Goal: Communication & Community: Connect with others

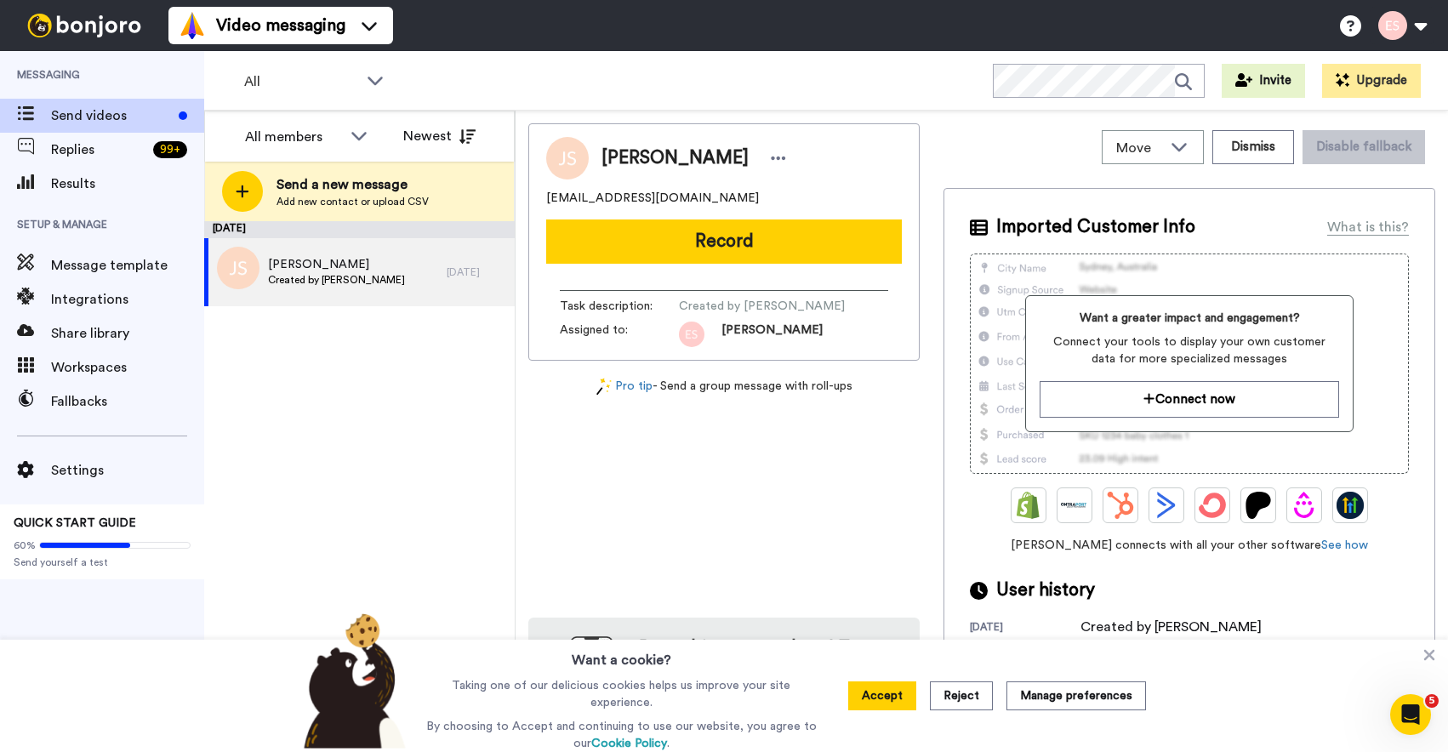
click at [532, 175] on div "[PERSON_NAME] [EMAIL_ADDRESS][DOMAIN_NAME] Record Task description : Created by…" at bounding box center [723, 241] width 391 height 237
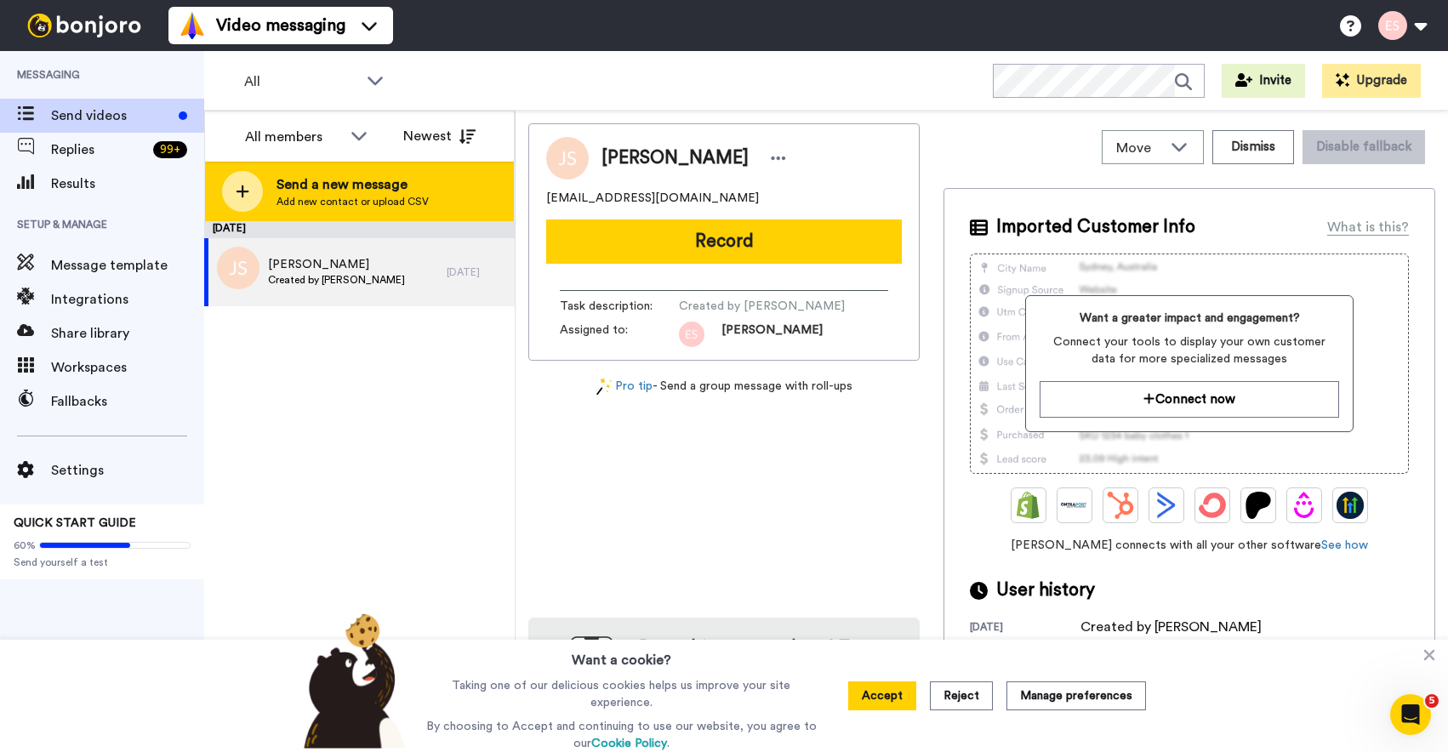
click at [458, 187] on div "Send a new message Add new contact or upload CSV" at bounding box center [359, 192] width 309 height 60
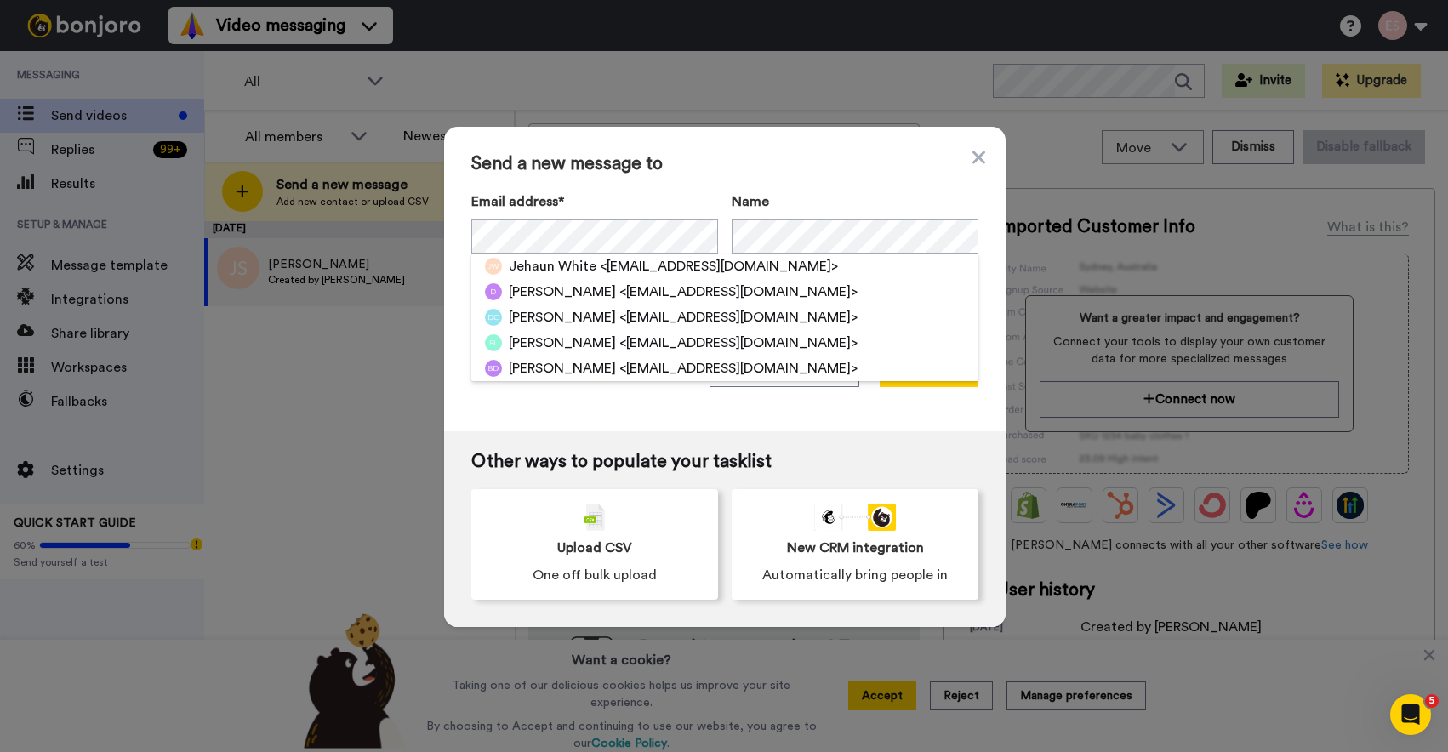
click at [811, 145] on div "Send a new message to Email address* [PERSON_NAME] <[EMAIL_ADDRESS][DOMAIN_NAME…" at bounding box center [724, 279] width 561 height 304
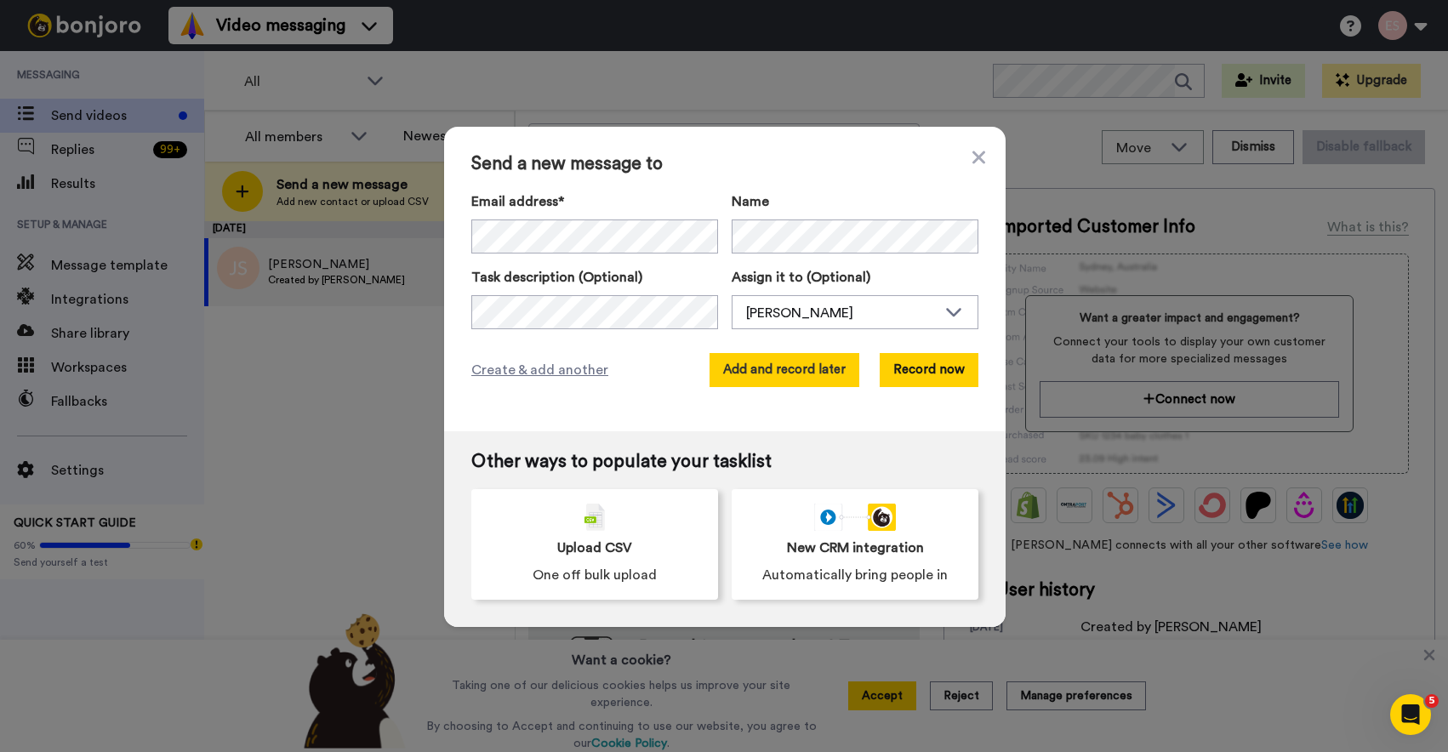
click at [795, 367] on button "Add and record later" at bounding box center [784, 370] width 150 height 34
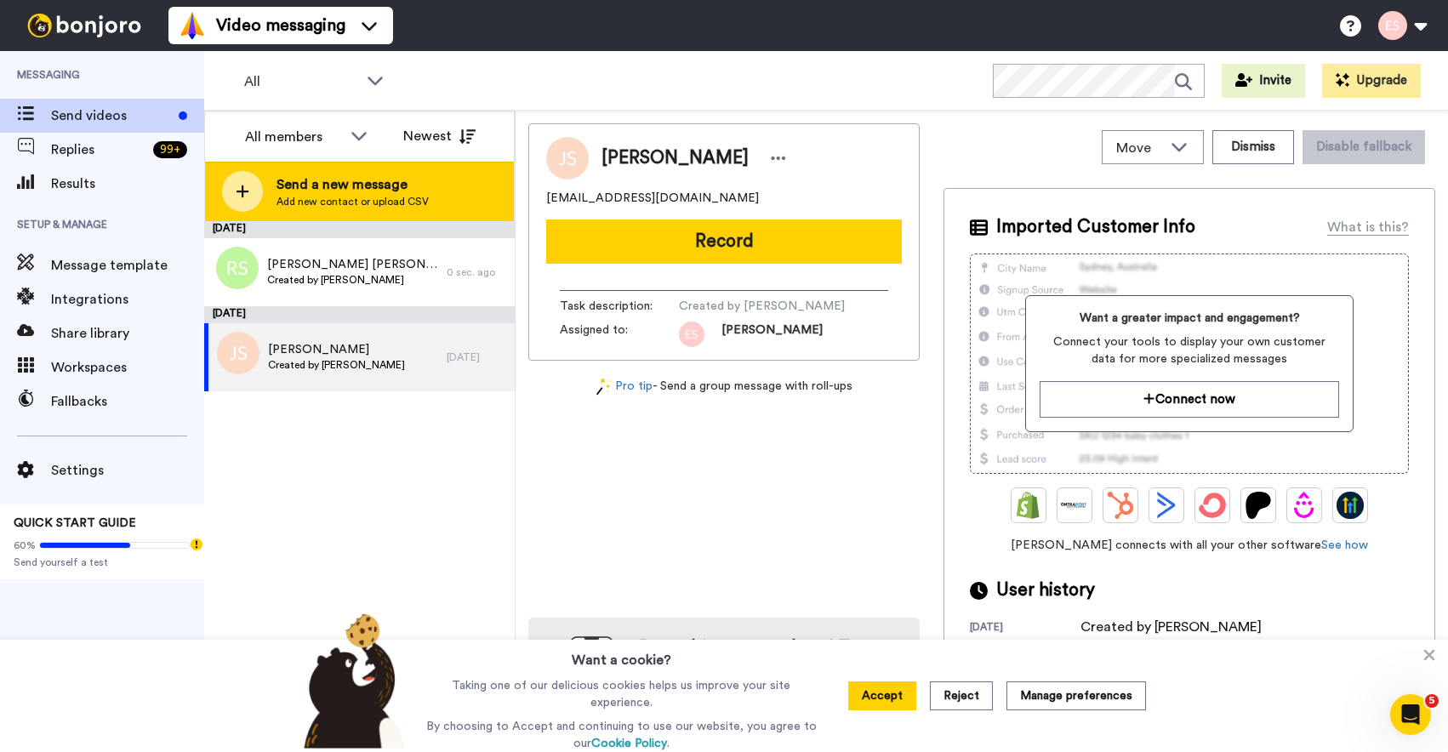
click at [424, 182] on span "Send a new message" at bounding box center [352, 184] width 152 height 20
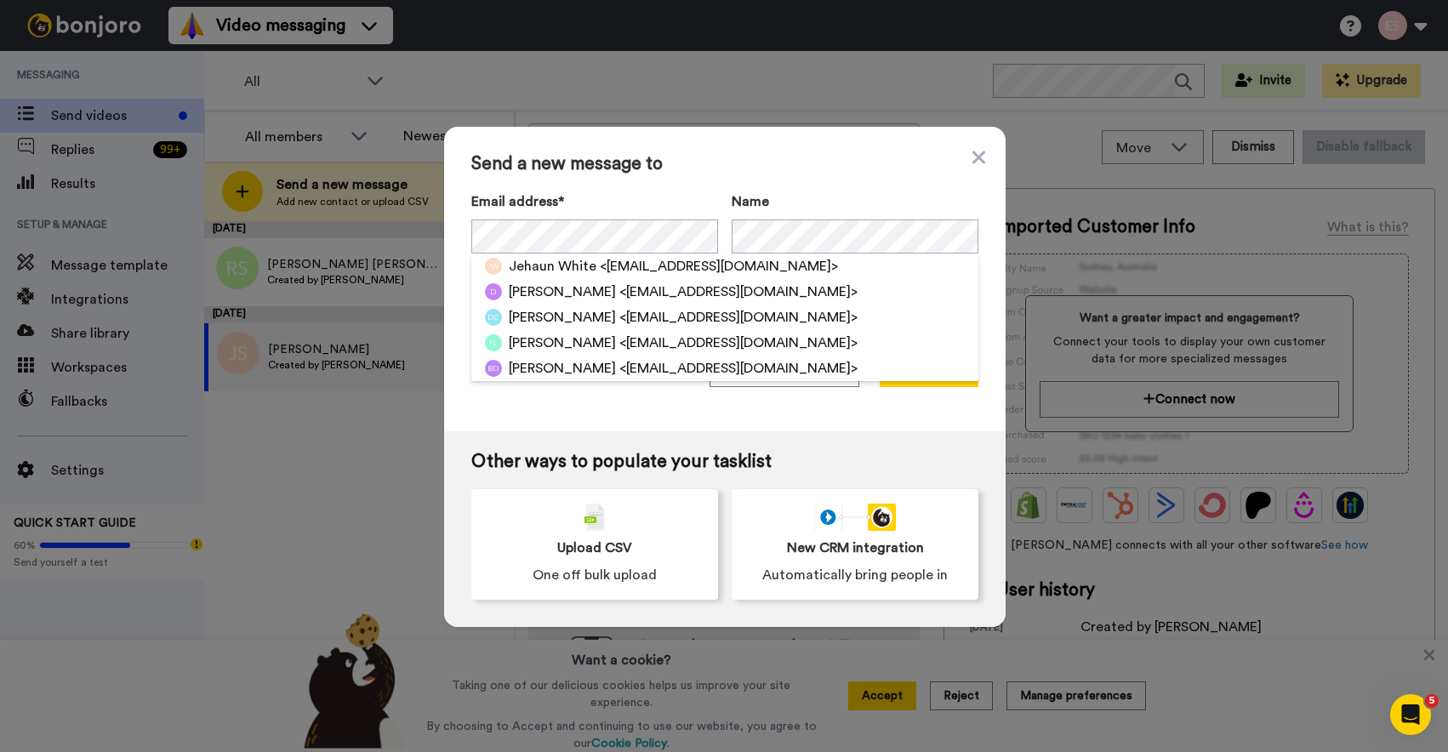
click at [792, 164] on span "Send a new message to" at bounding box center [724, 164] width 507 height 20
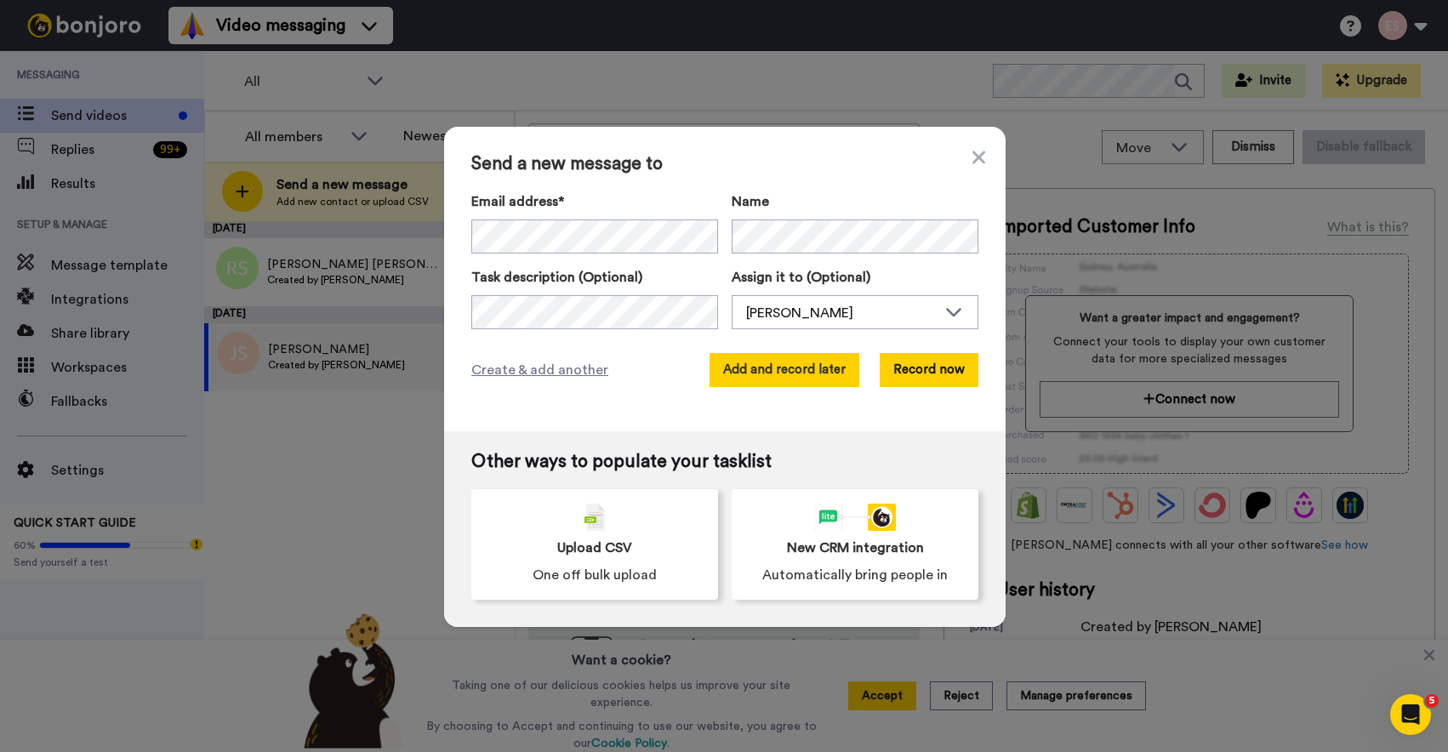
click at [806, 373] on button "Add and record later" at bounding box center [784, 370] width 150 height 34
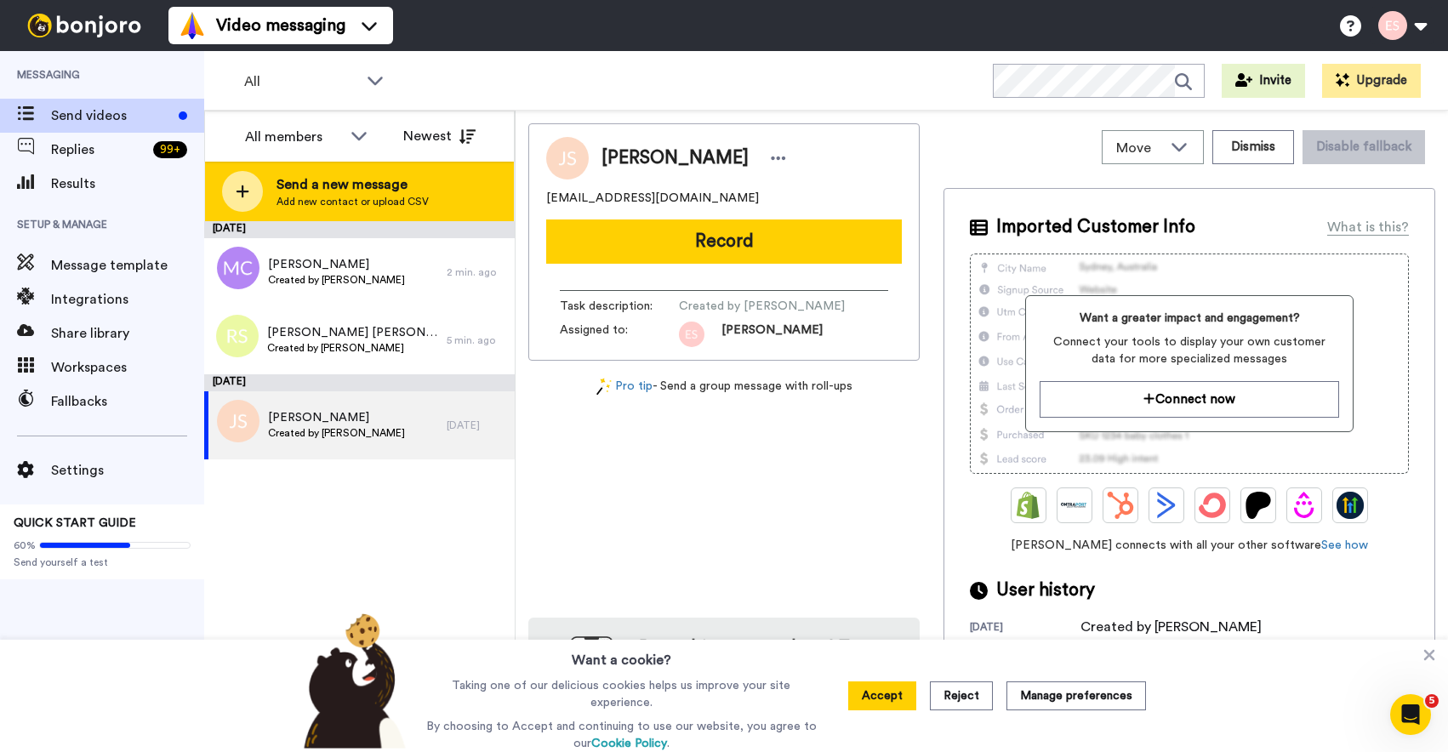
click at [406, 203] on span "Add new contact or upload CSV" at bounding box center [352, 202] width 152 height 14
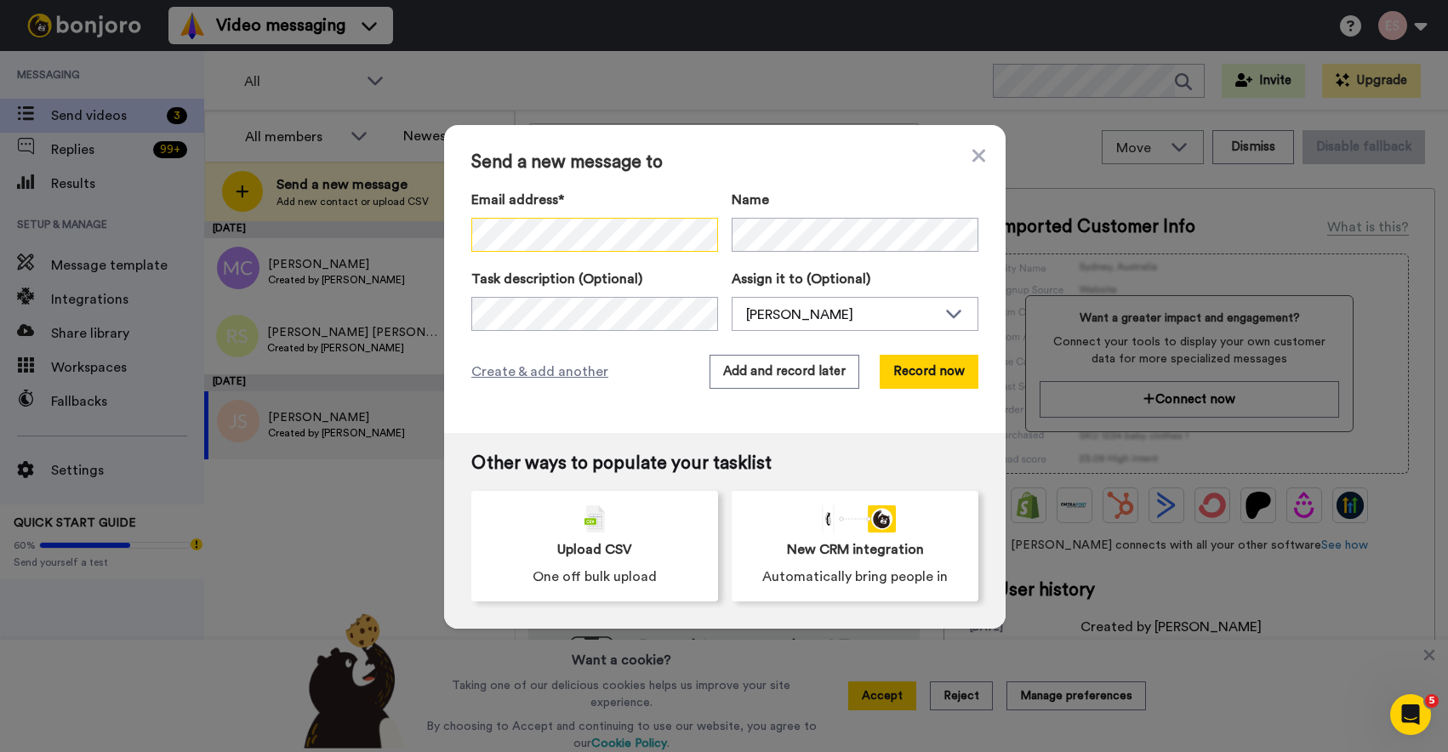
click at [680, 242] on div at bounding box center [594, 235] width 247 height 34
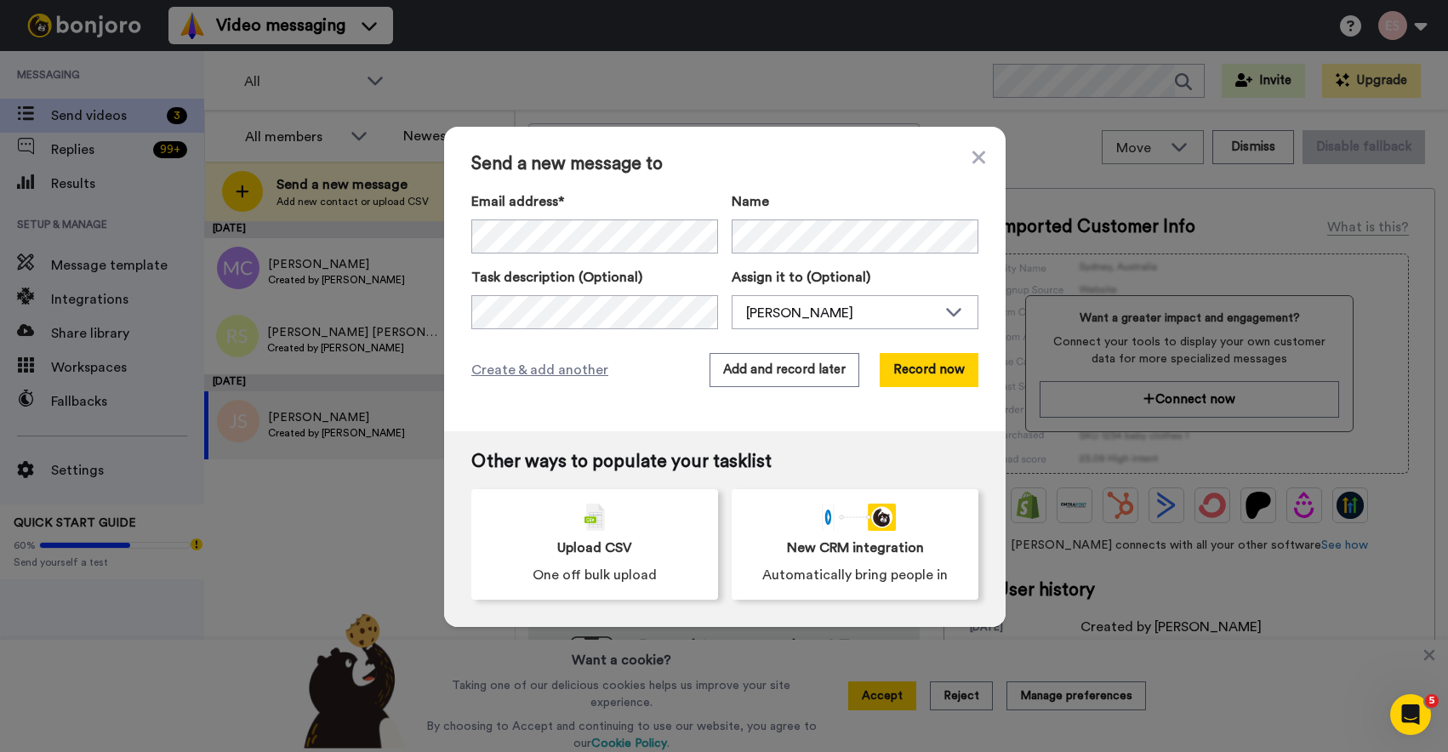
drag, startPoint x: 780, startPoint y: 166, endPoint x: 788, endPoint y: 196, distance: 31.8
click at [779, 166] on span "Send a new message to" at bounding box center [724, 164] width 507 height 20
click at [792, 361] on button "Add and record later" at bounding box center [784, 370] width 150 height 34
